Goal: Information Seeking & Learning: Get advice/opinions

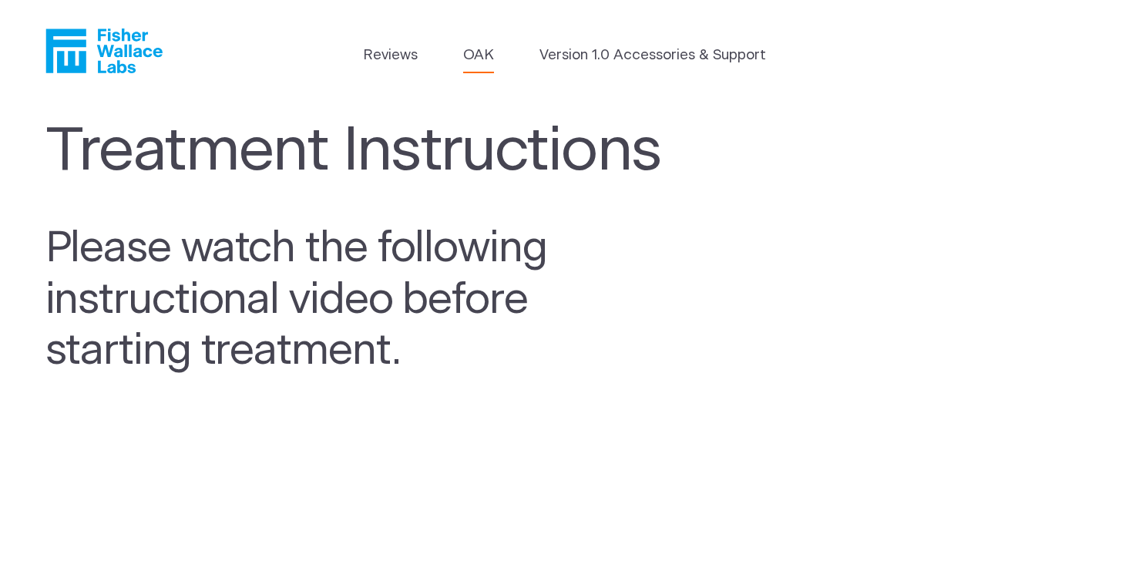
click at [486, 55] on link "OAK" at bounding box center [478, 56] width 31 height 22
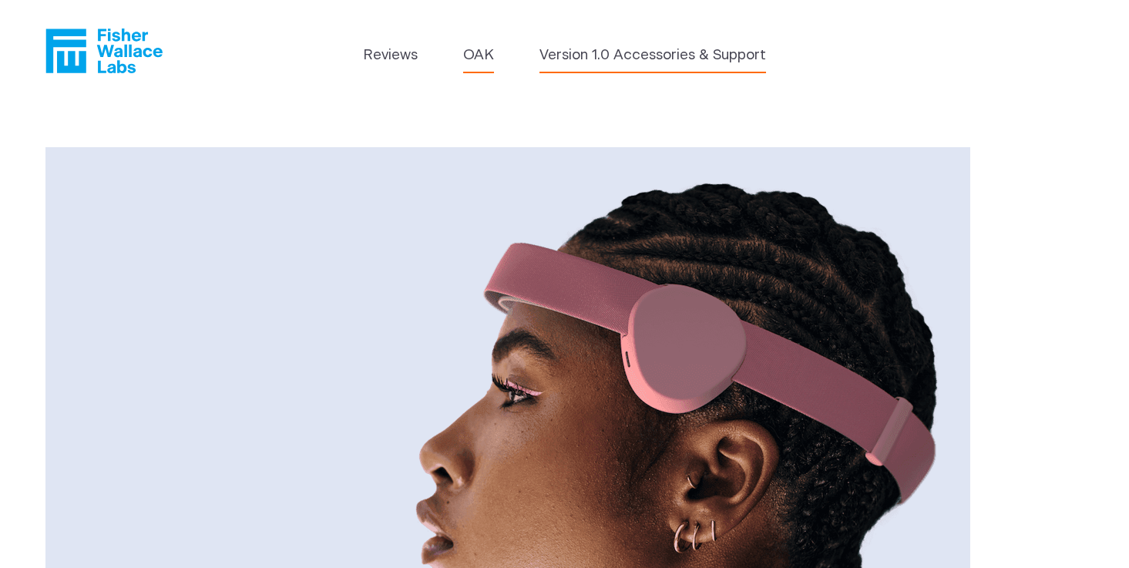
click at [583, 49] on link "Version 1.0 Accessories & Support" at bounding box center [652, 56] width 227 height 22
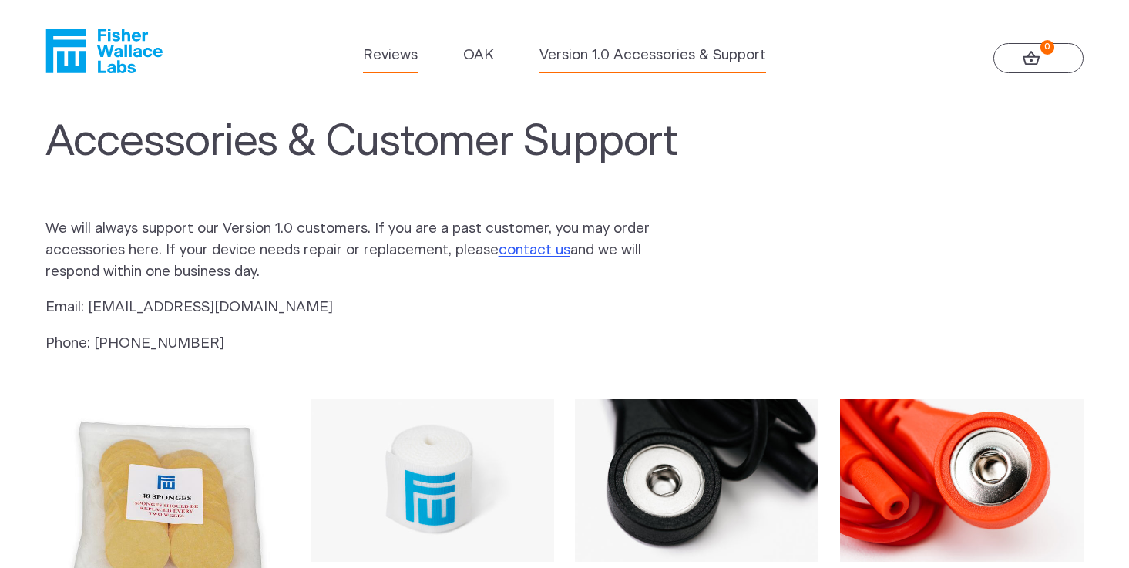
click at [399, 53] on link "Reviews" at bounding box center [390, 56] width 55 height 22
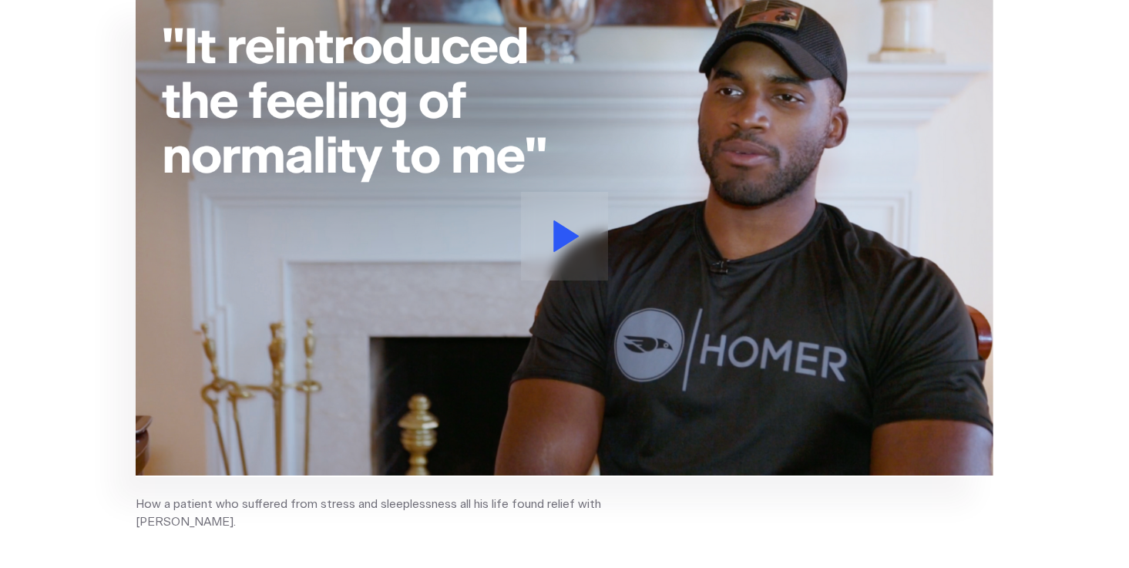
scroll to position [332, 0]
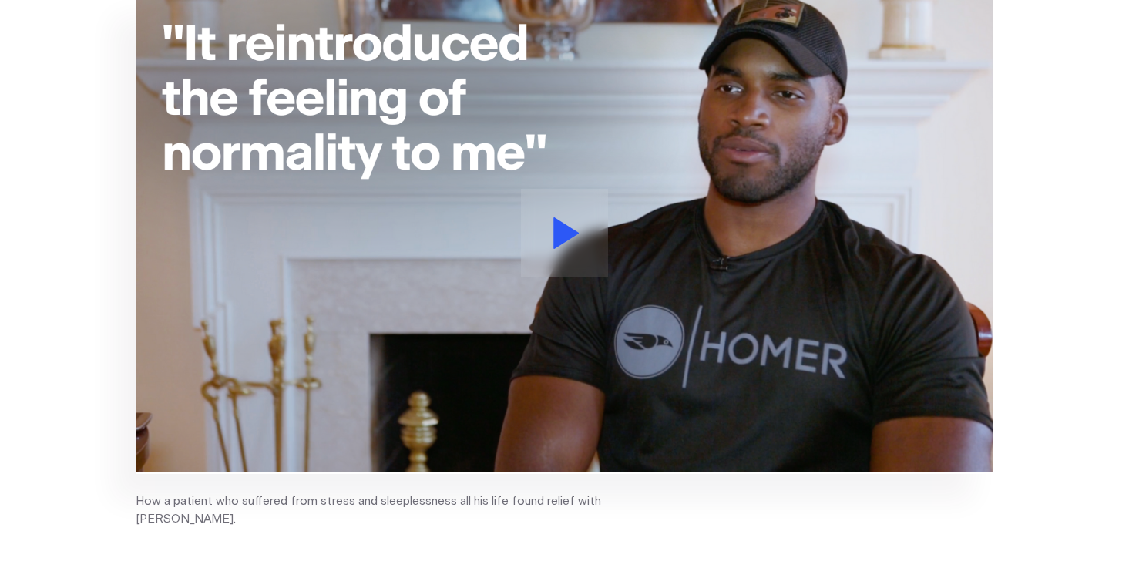
click at [561, 229] on icon at bounding box center [565, 233] width 25 height 32
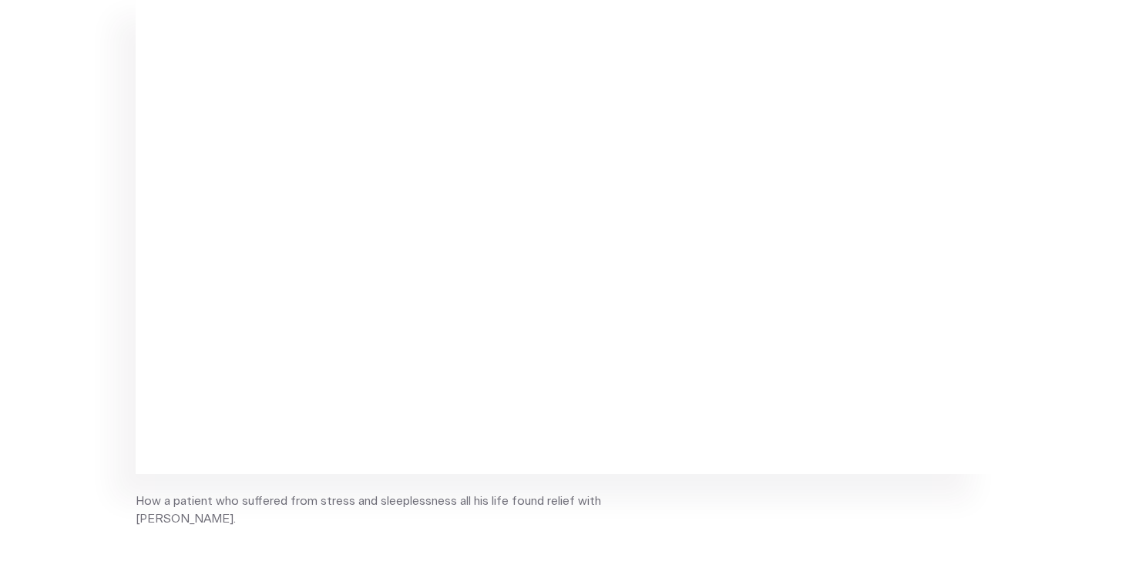
click at [1043, 421] on section "How a patient who suffered from stress and sleeplessness all his life found rel…" at bounding box center [564, 268] width 1129 height 611
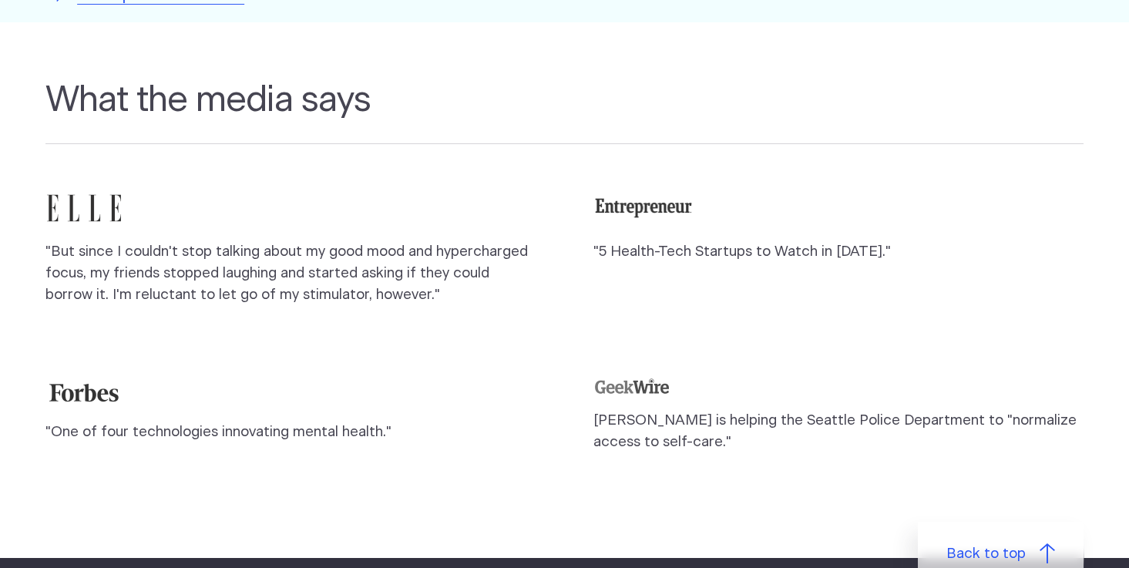
scroll to position [1381, 0]
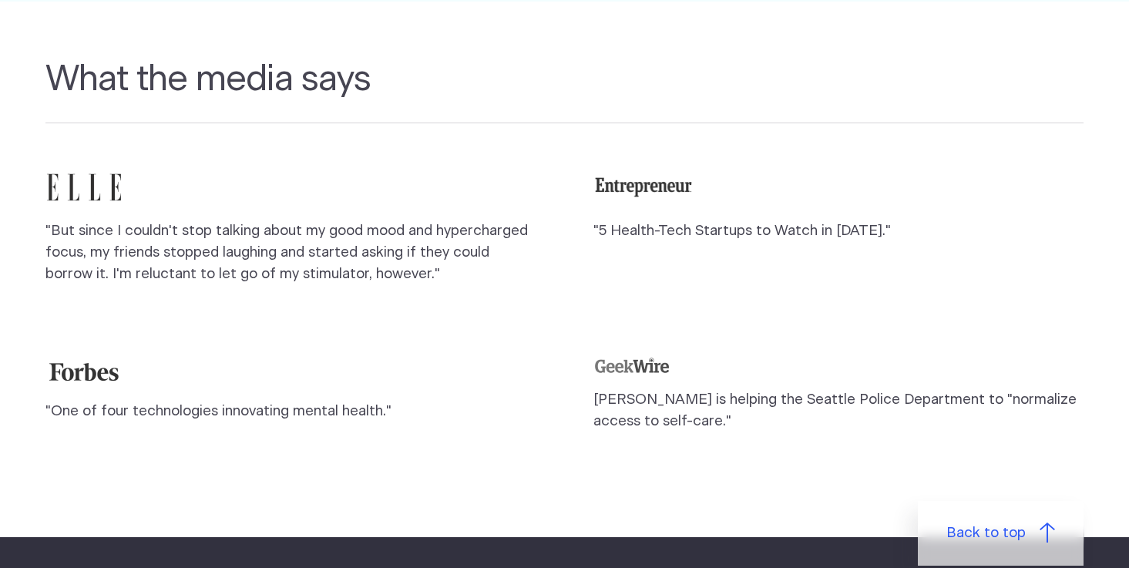
drag, startPoint x: 121, startPoint y: 227, endPoint x: 94, endPoint y: 187, distance: 48.3
click at [121, 227] on p ""But since I couldn't stop talking about my good mood and hypercharged focus, m…" at bounding box center [290, 252] width 491 height 65
click at [98, 168] on img at bounding box center [83, 187] width 77 height 39
click at [230, 248] on p ""But since I couldn't stop talking about my good mood and hypercharged focus, m…" at bounding box center [290, 252] width 491 height 65
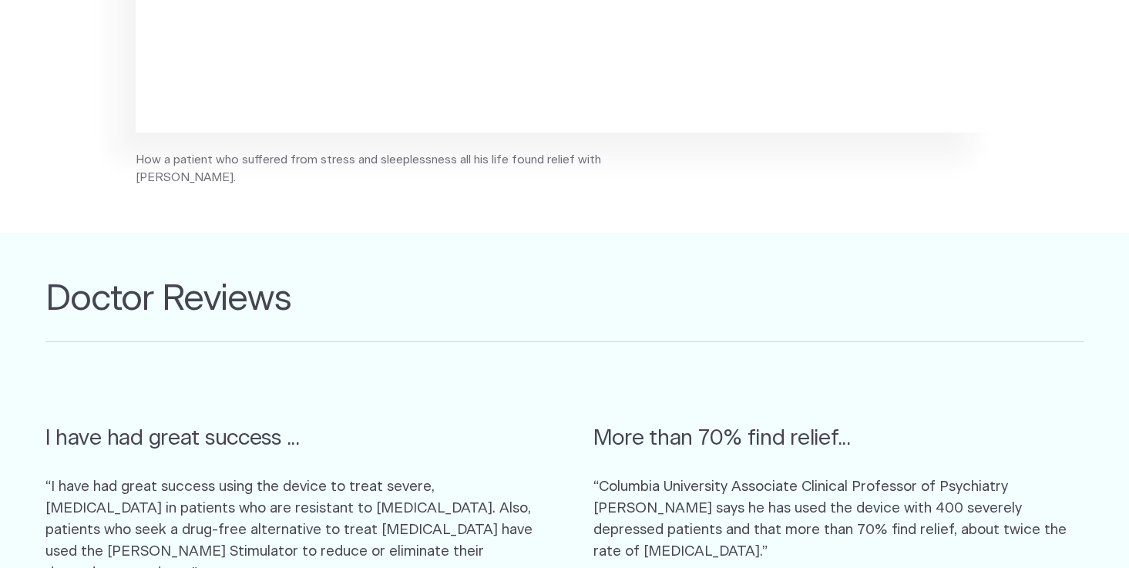
scroll to position [0, 0]
